Goal: Go to known website: Access a specific website the user already knows

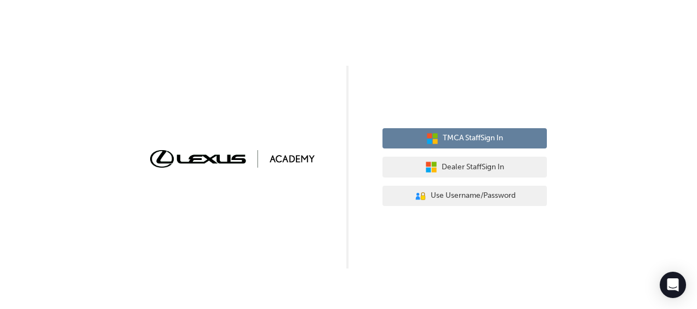
click at [498, 137] on span "TMCA Staff Sign In" at bounding box center [473, 138] width 60 height 13
